Goal: Task Accomplishment & Management: Manage account settings

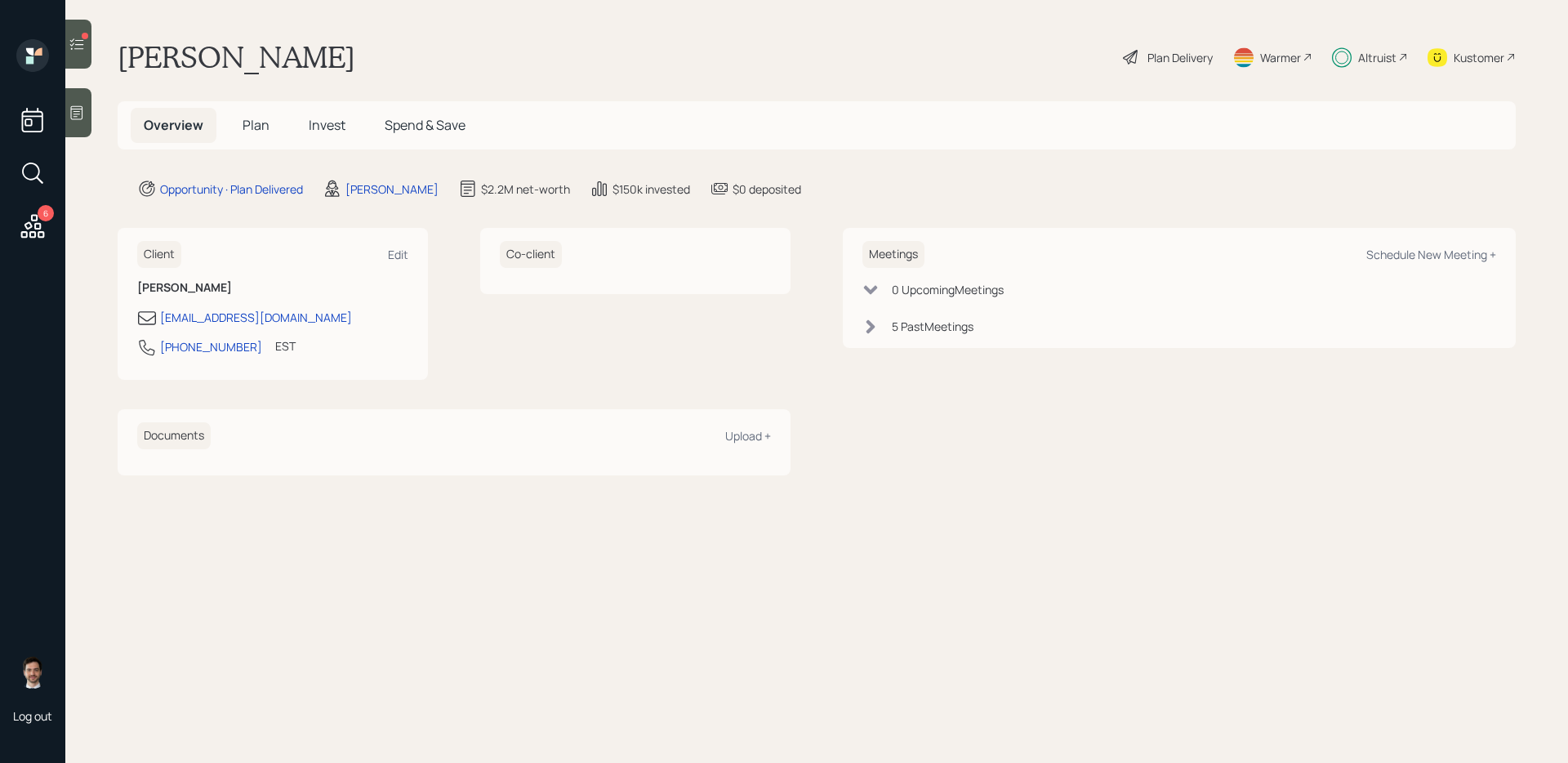
click at [235, 124] on h5 "Plan" at bounding box center [256, 126] width 53 height 35
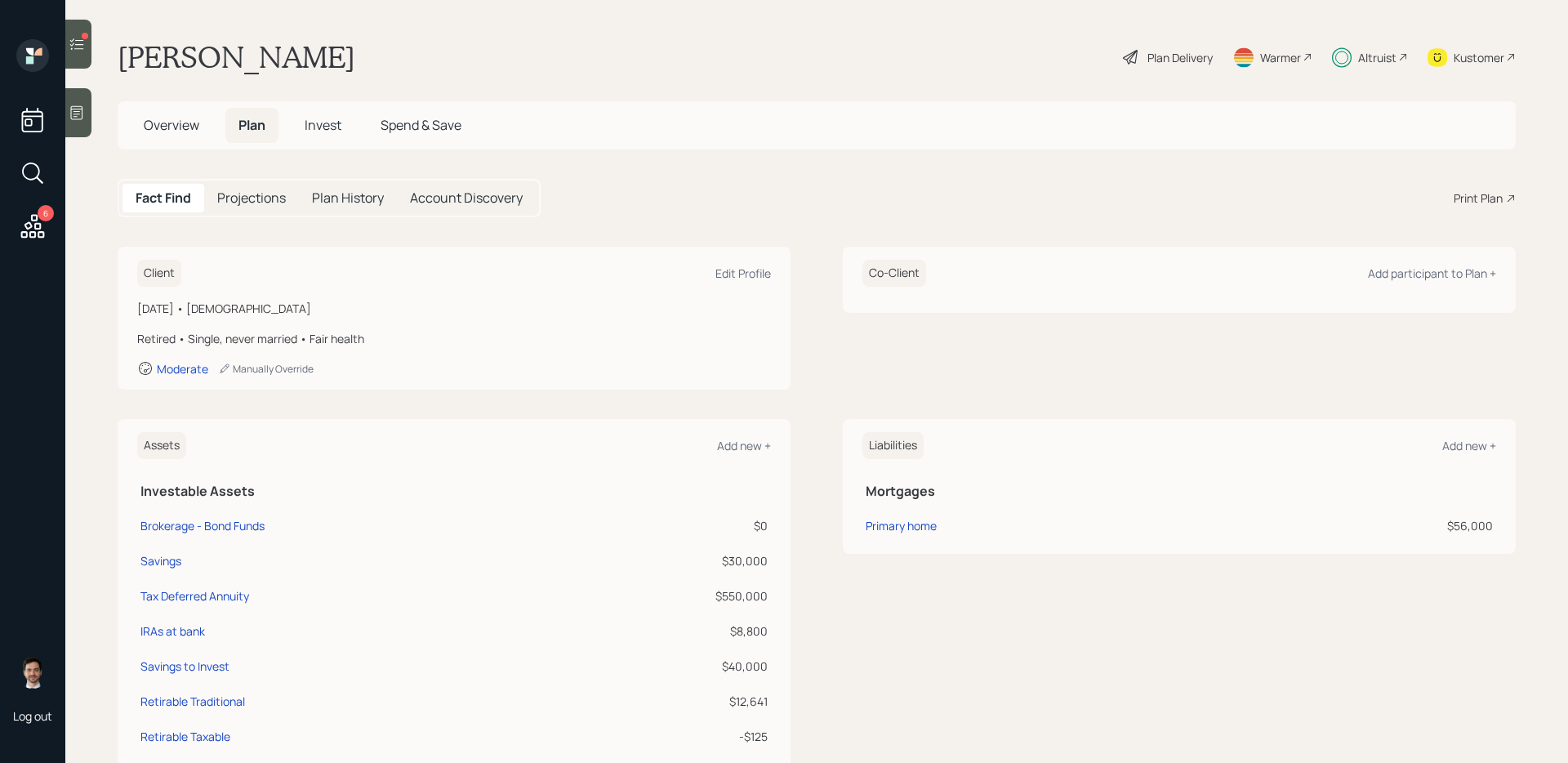
click at [344, 128] on h5 "Invest" at bounding box center [323, 126] width 63 height 35
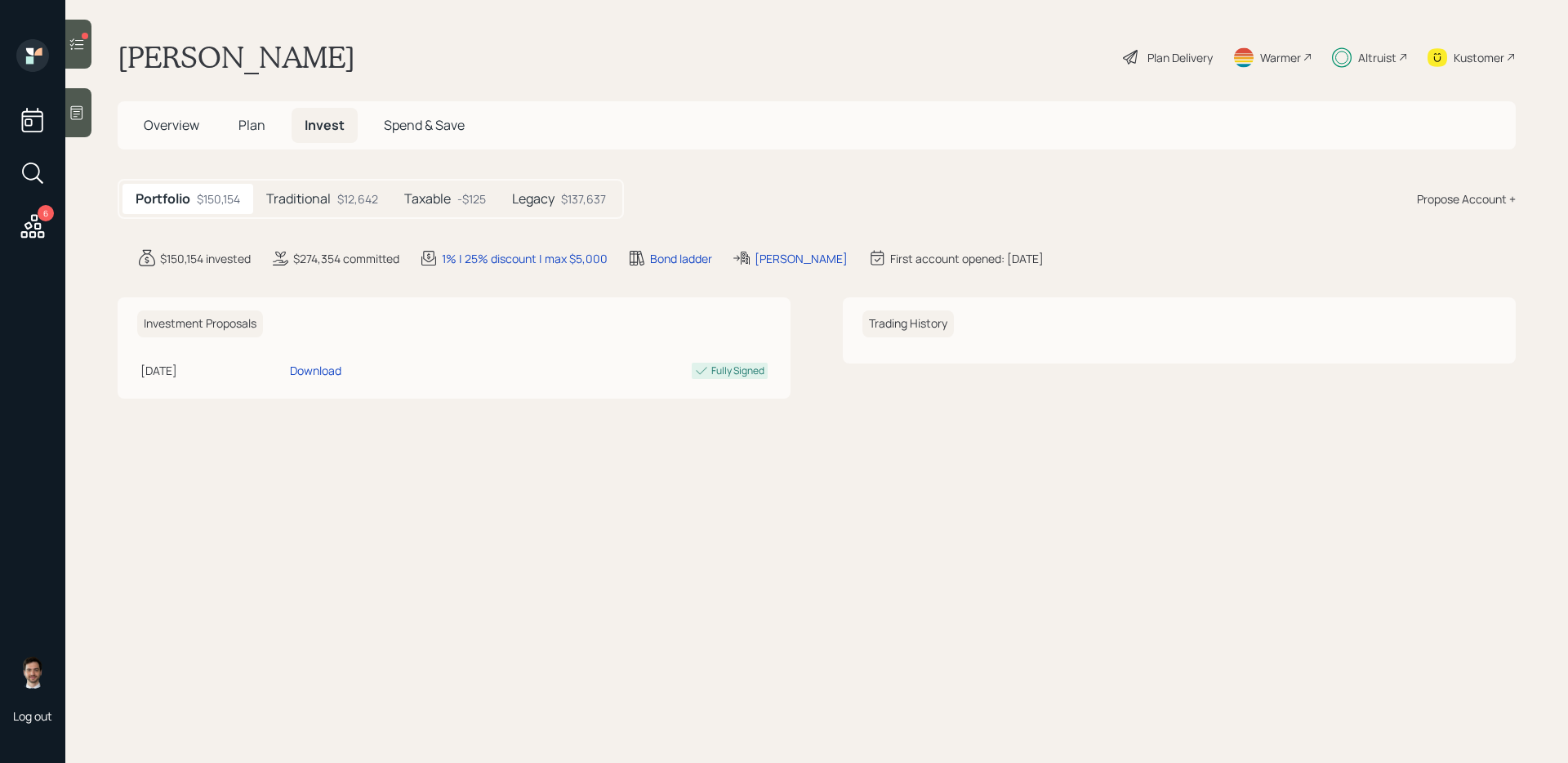
click at [439, 201] on h5 "Taxable" at bounding box center [427, 199] width 46 height 16
